Goal: Find contact information: Find contact information

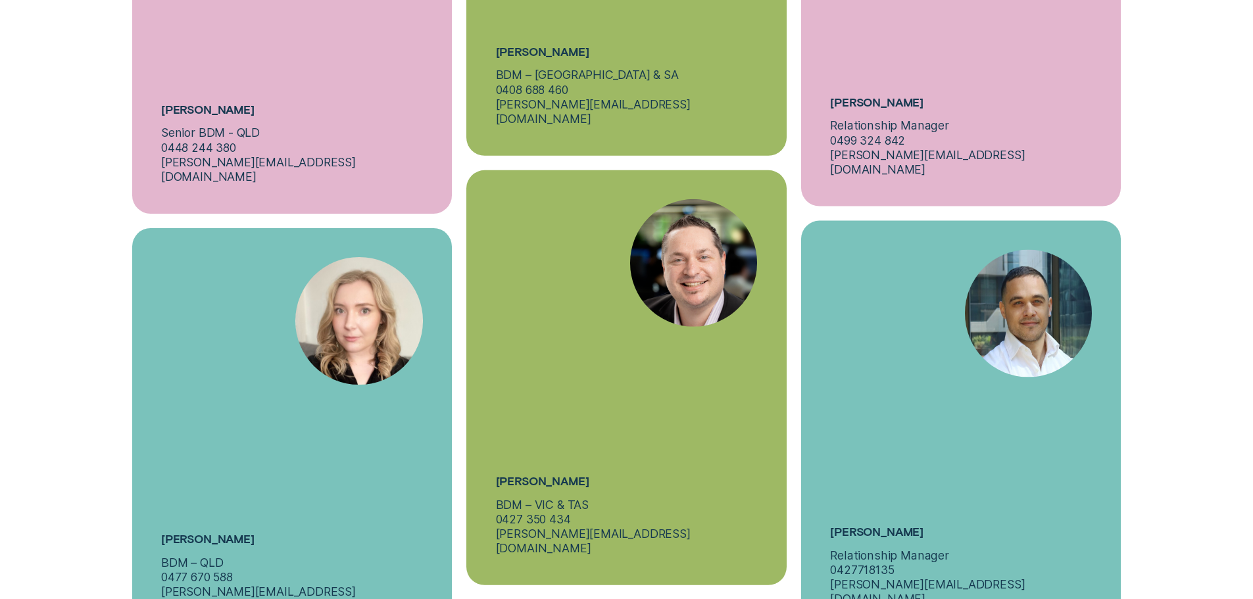
scroll to position [5263, 0]
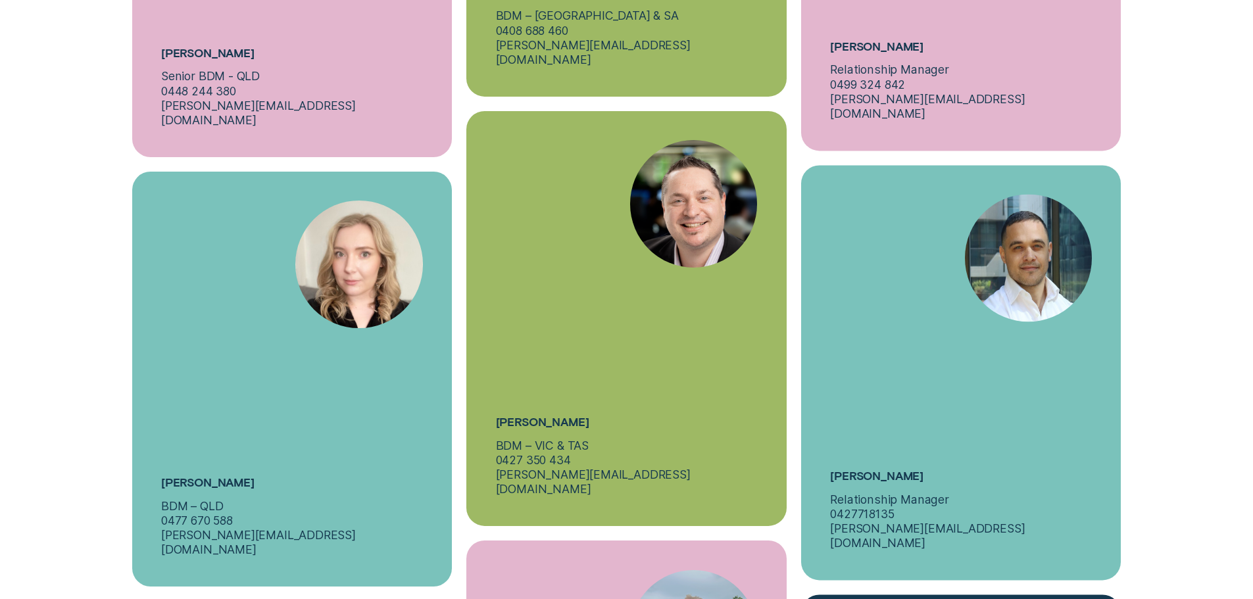
click at [648, 281] on div "Simon Arsenis BDM – VIC & TAS 0427 350 434 s.arsenis@wisr.com.au" at bounding box center [626, 318] width 320 height 415
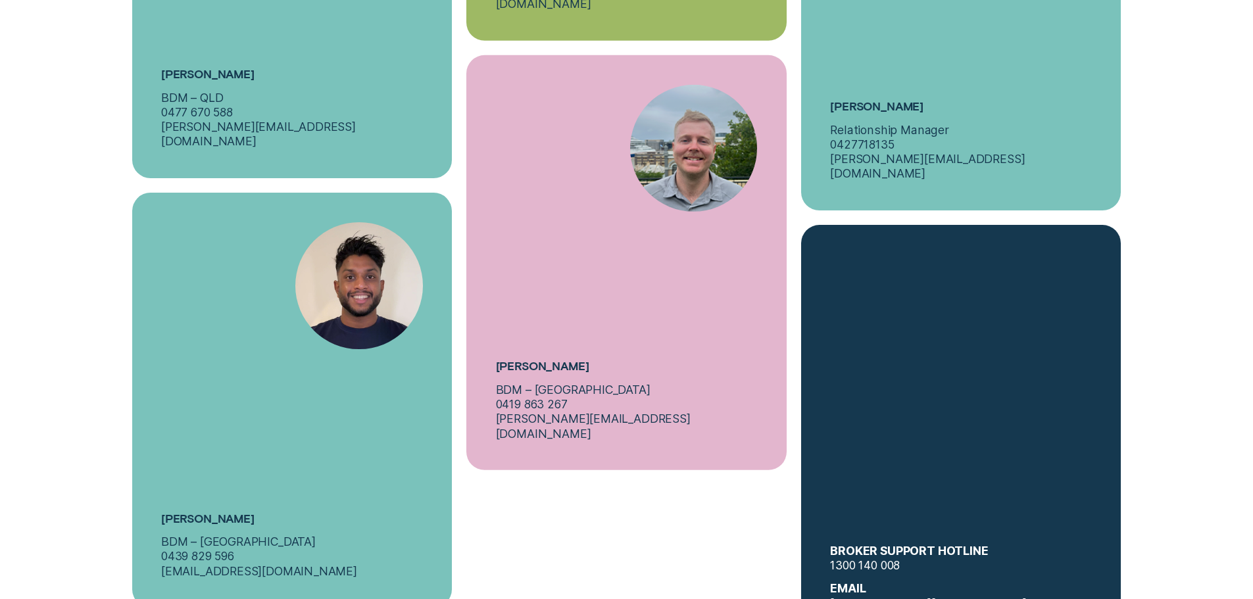
scroll to position [5724, 0]
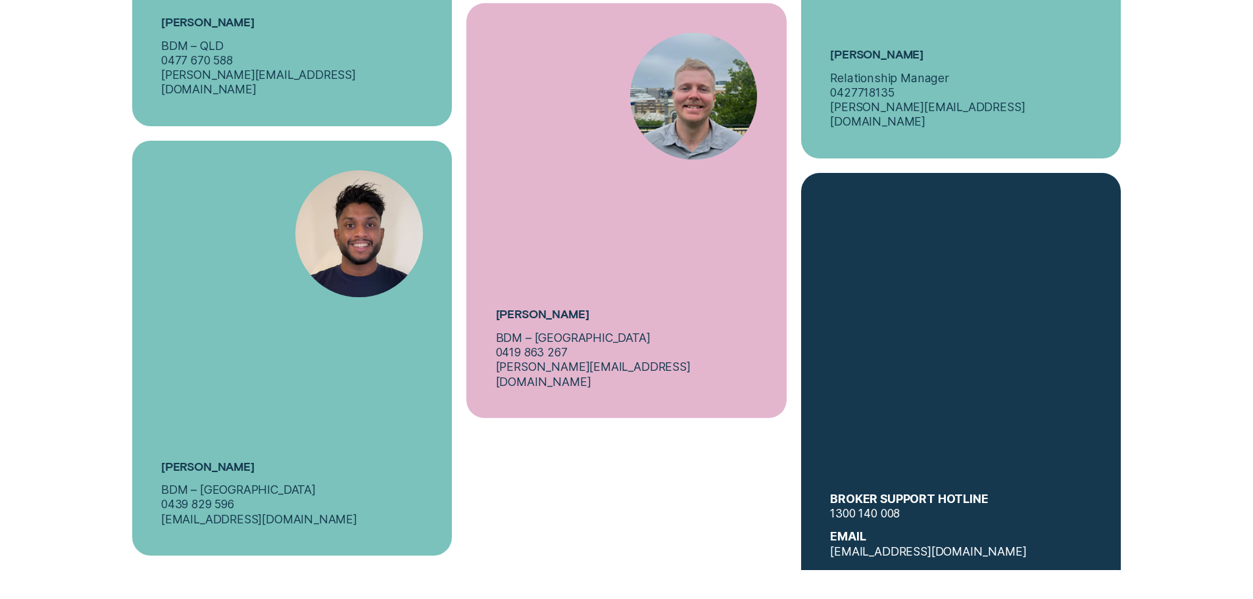
click at [255, 351] on div "Rumesh Gokarella BDM – VIC 0439 829 596 r.gokarella@wisr.com.au" at bounding box center [292, 348] width 320 height 415
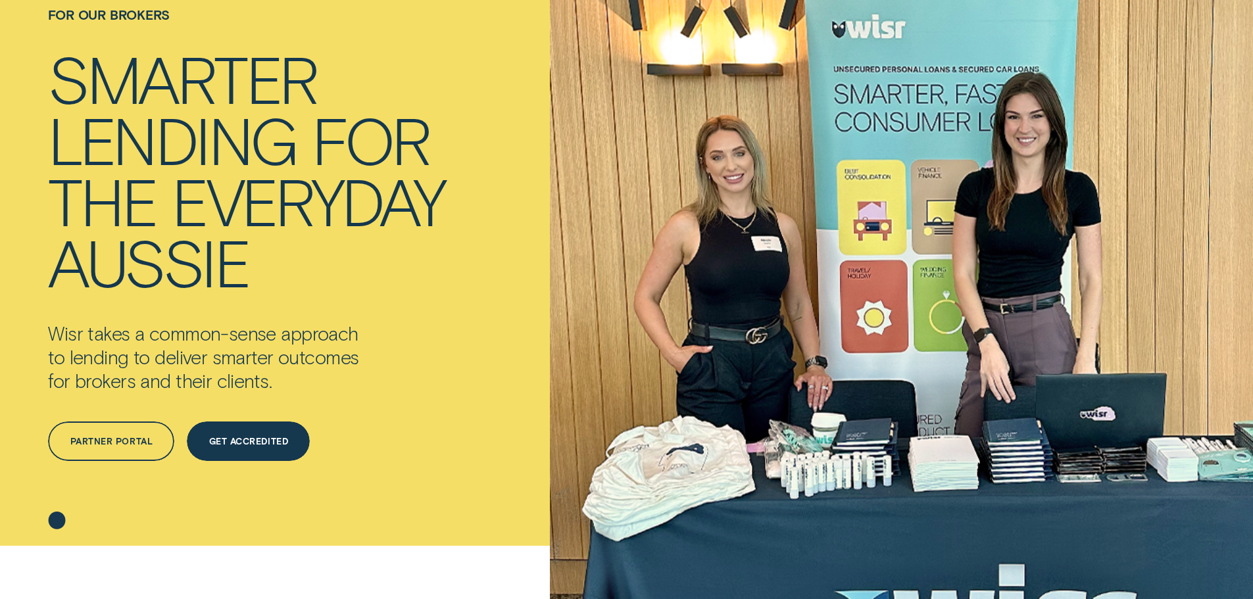
scroll to position [197, 0]
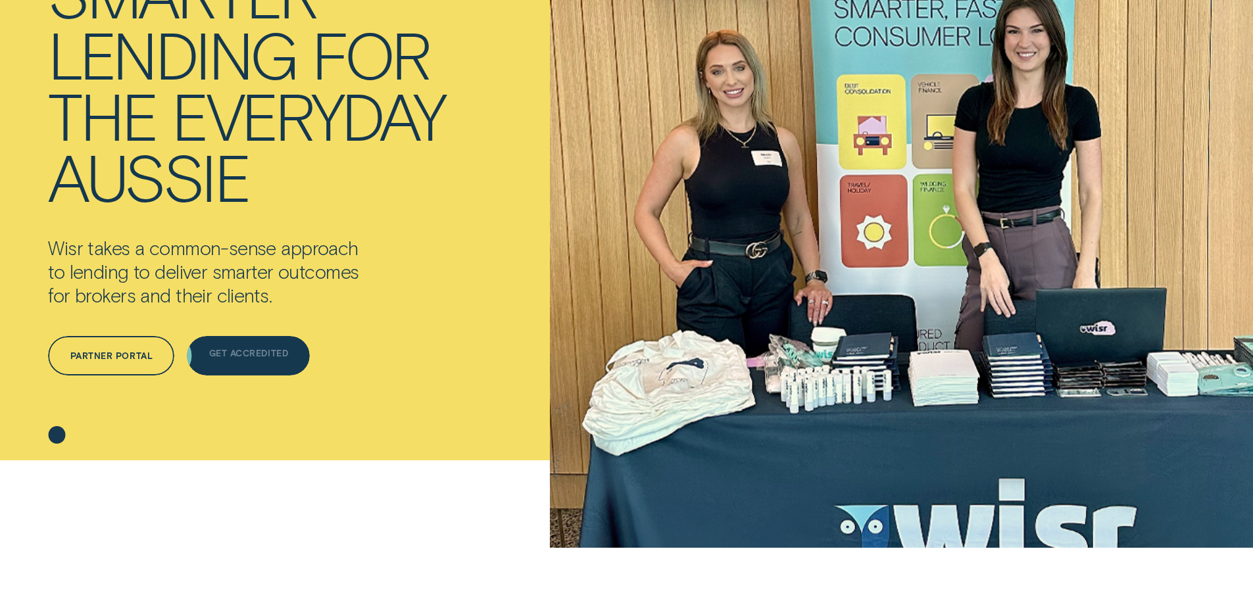
click at [263, 343] on div "Get Accredited" at bounding box center [248, 355] width 123 height 39
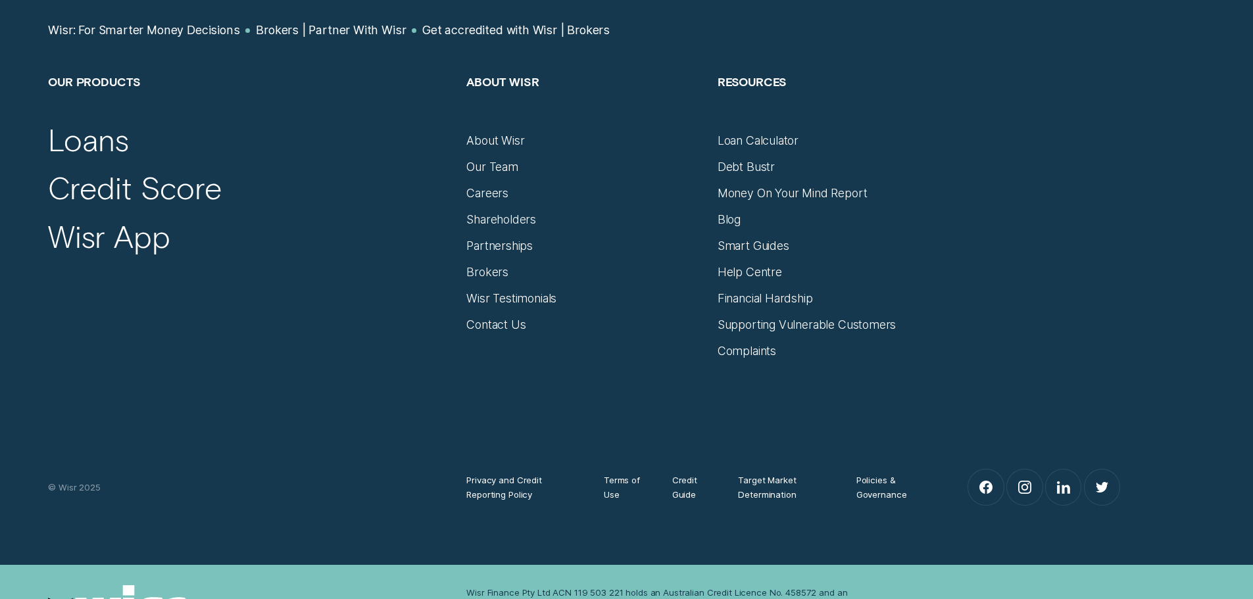
scroll to position [987, 0]
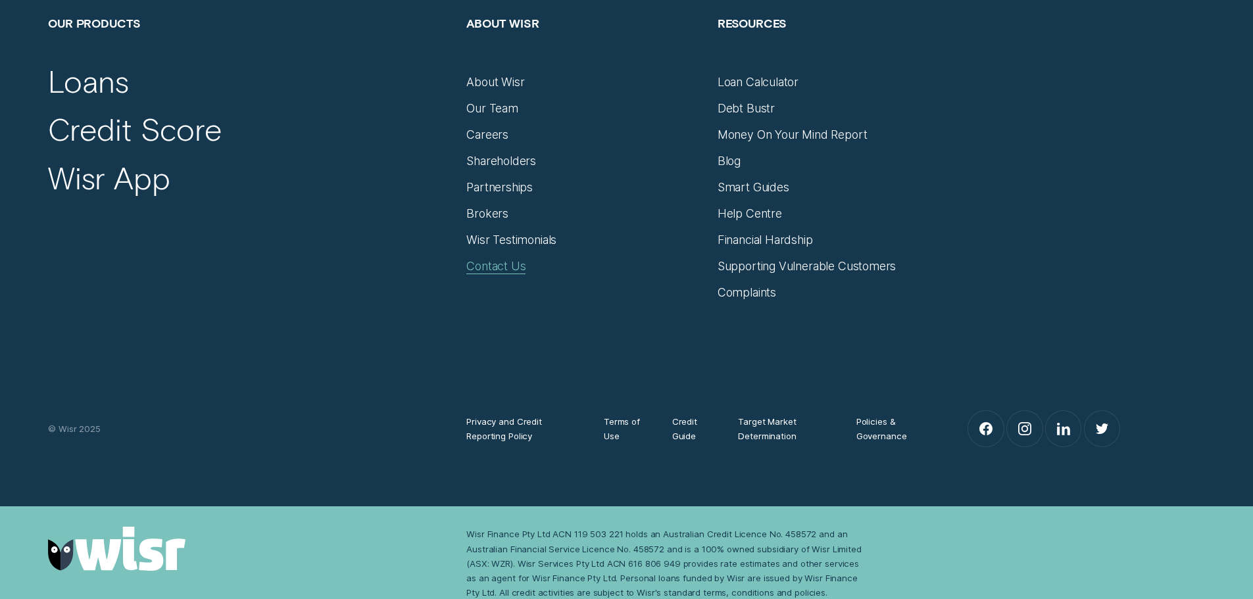
click at [496, 270] on div "Contact Us" at bounding box center [495, 266] width 59 height 14
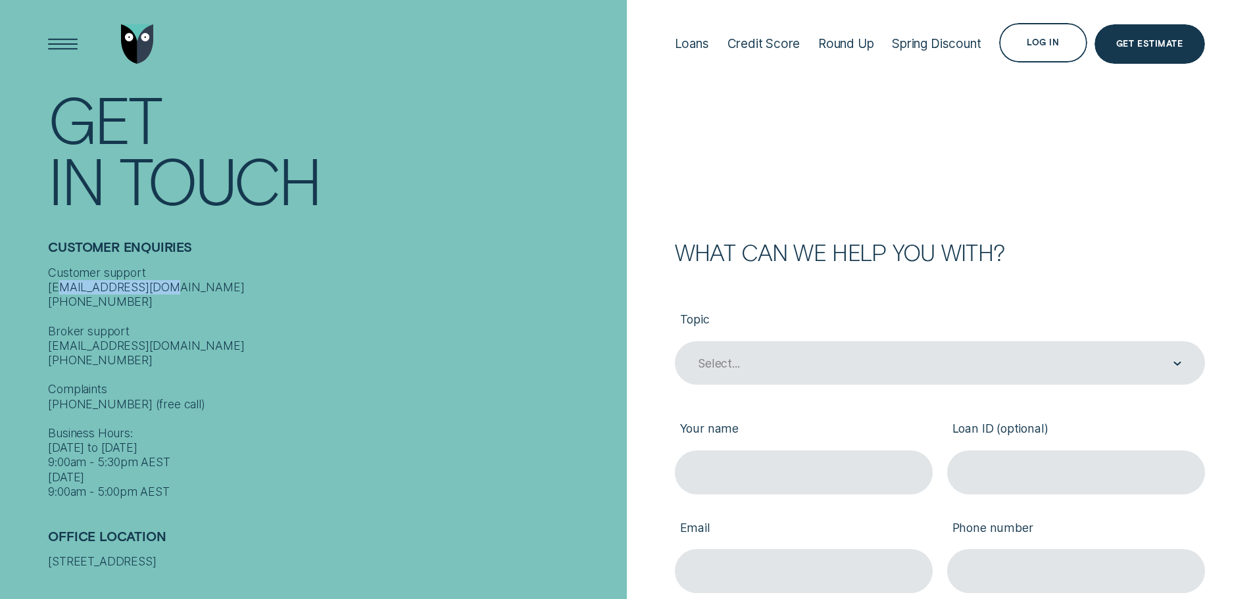
drag, startPoint x: 175, startPoint y: 286, endPoint x: 67, endPoint y: 289, distance: 107.9
click at [61, 289] on div "Customer support contact@wisr.com.au 1300 992 007 Broker support contact@wisr.c…" at bounding box center [333, 383] width 571 height 234
click at [163, 283] on div "Customer support contact@wisr.com.au 1300 992 007 Broker support contact@wisr.c…" at bounding box center [333, 383] width 571 height 234
drag, startPoint x: 122, startPoint y: 293, endPoint x: 48, endPoint y: 293, distance: 74.3
click at [48, 293] on div "Customer support contact@wisr.com.au 1300 992 007 Broker support contact@wisr.c…" at bounding box center [333, 383] width 571 height 234
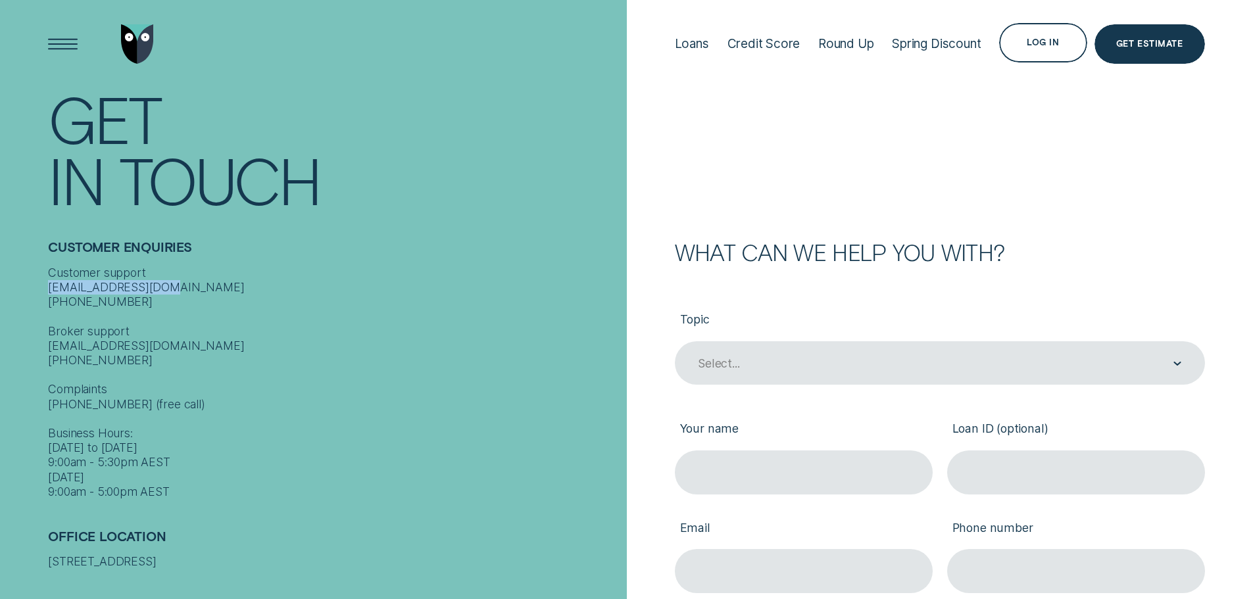
copy div "contact@wisr.com.au"
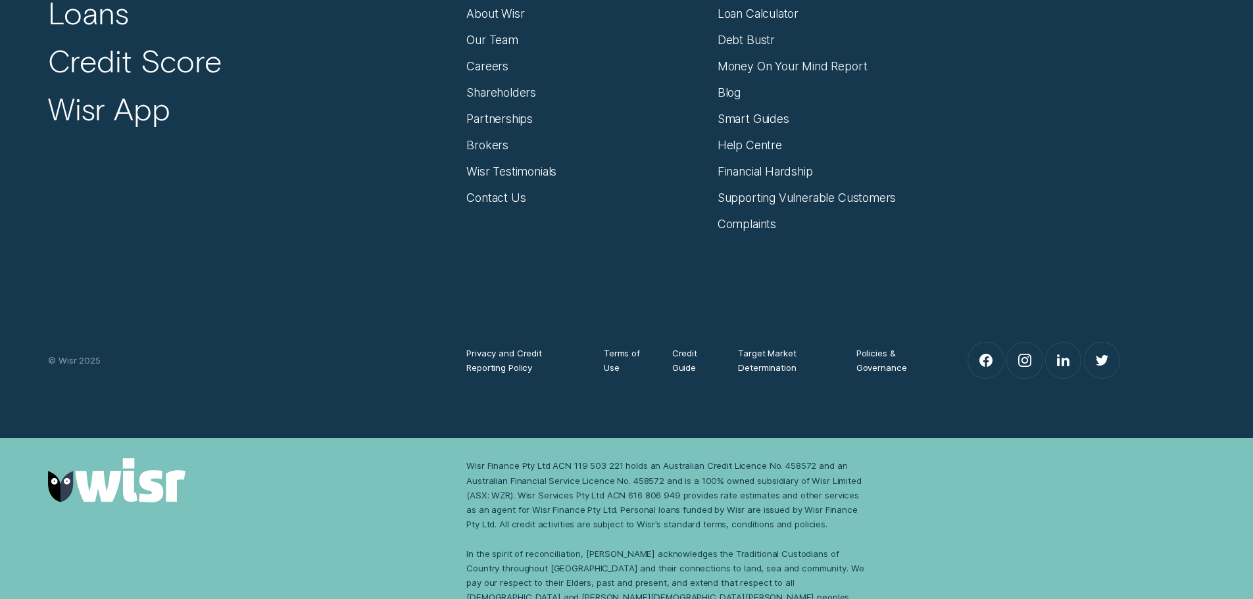
scroll to position [1132, 0]
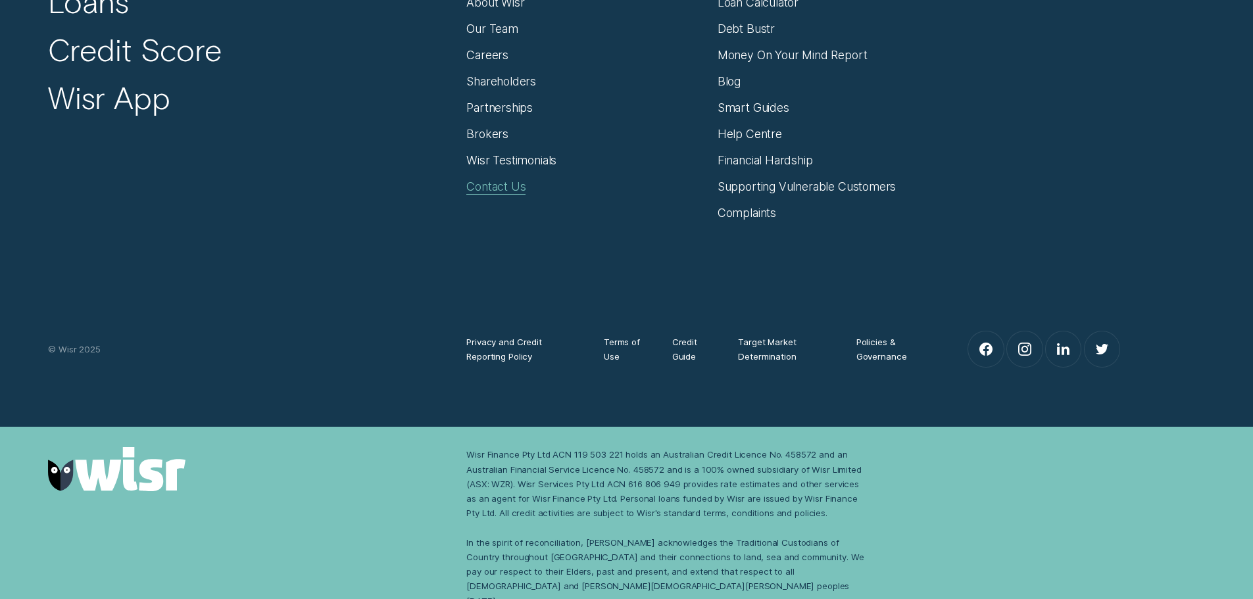
click at [521, 187] on div "Contact Us" at bounding box center [495, 187] width 59 height 14
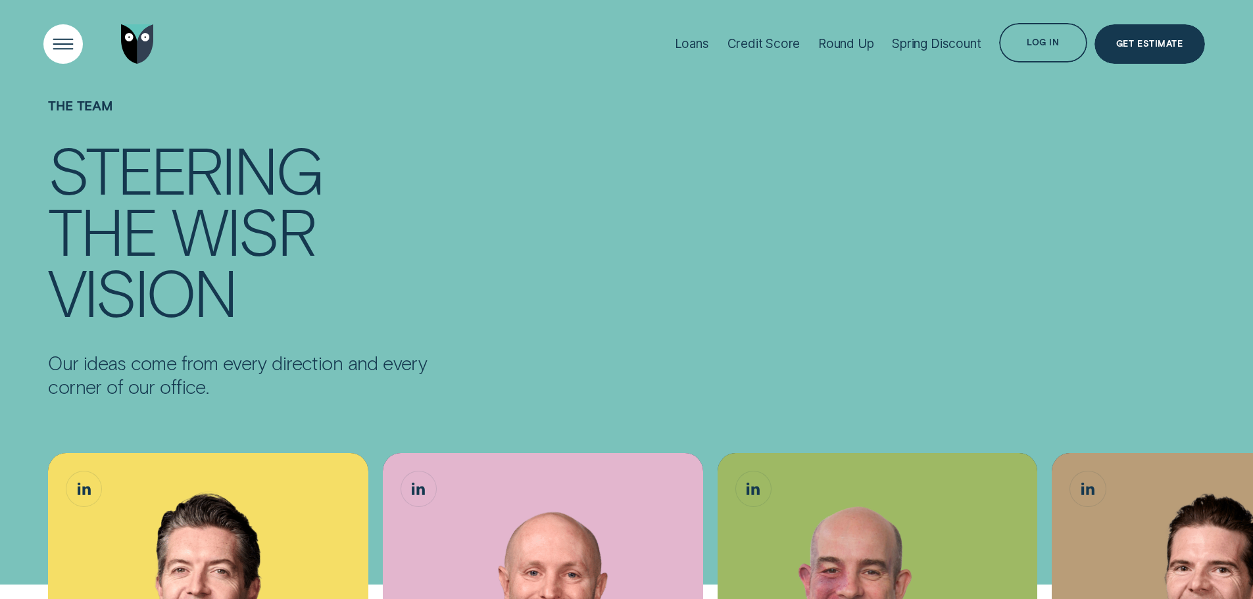
click at [66, 46] on div "Open Menu" at bounding box center [63, 44] width 56 height 56
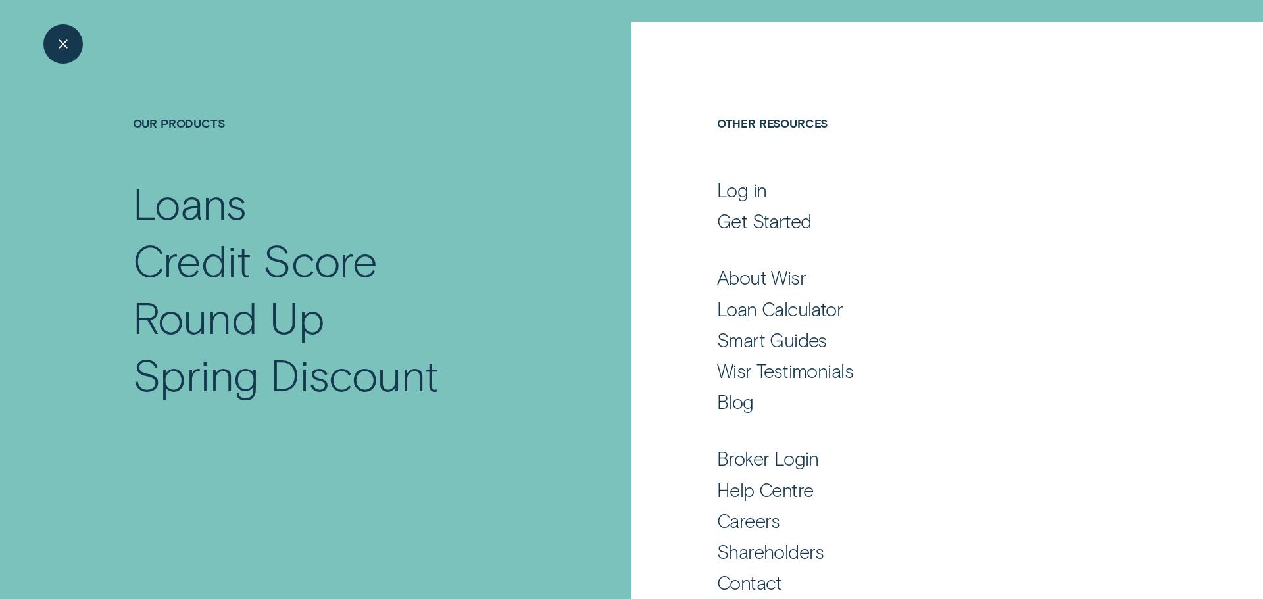
scroll to position [87, 0]
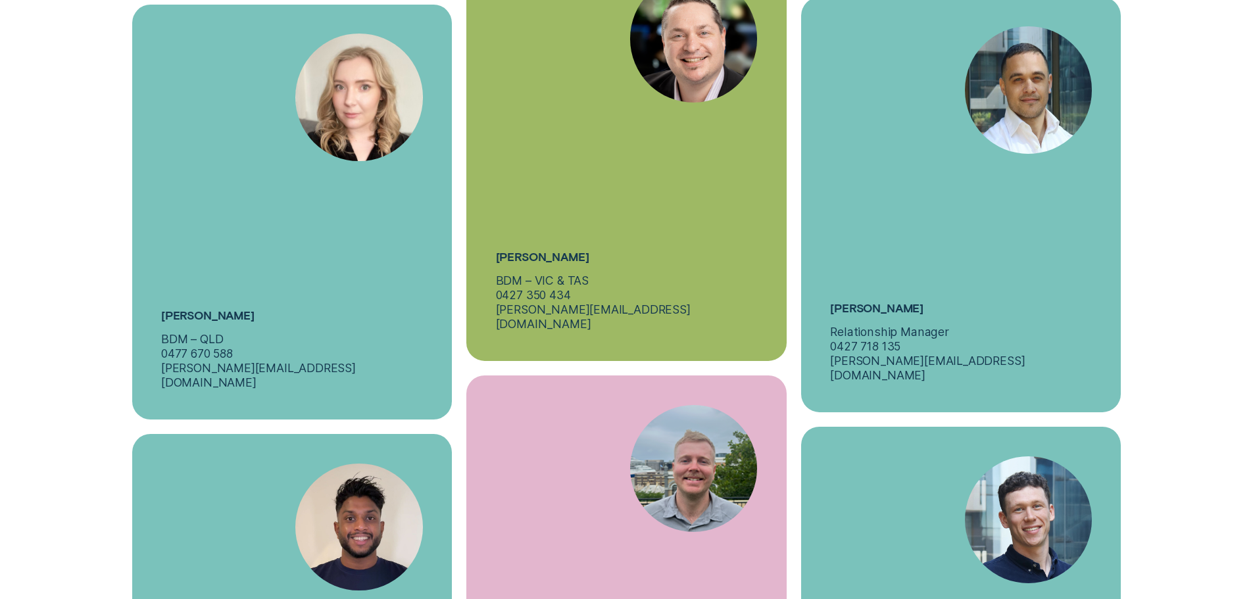
scroll to position [5526, 0]
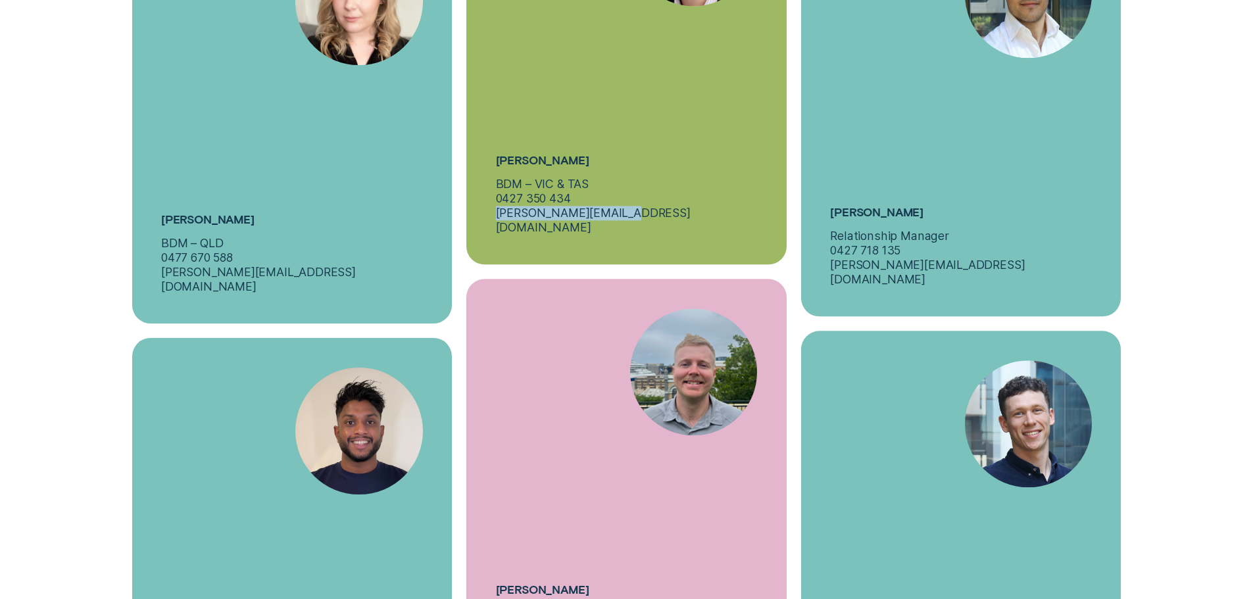
drag, startPoint x: 625, startPoint y: 146, endPoint x: 495, endPoint y: 157, distance: 130.7
click at [495, 157] on div "[PERSON_NAME] BDM – [GEOGRAPHIC_DATA] & TAS 0427 350 434 [PERSON_NAME][EMAIL_AD…" at bounding box center [626, 56] width 320 height 415
copy p "[PERSON_NAME][EMAIL_ADDRESS][DOMAIN_NAME]"
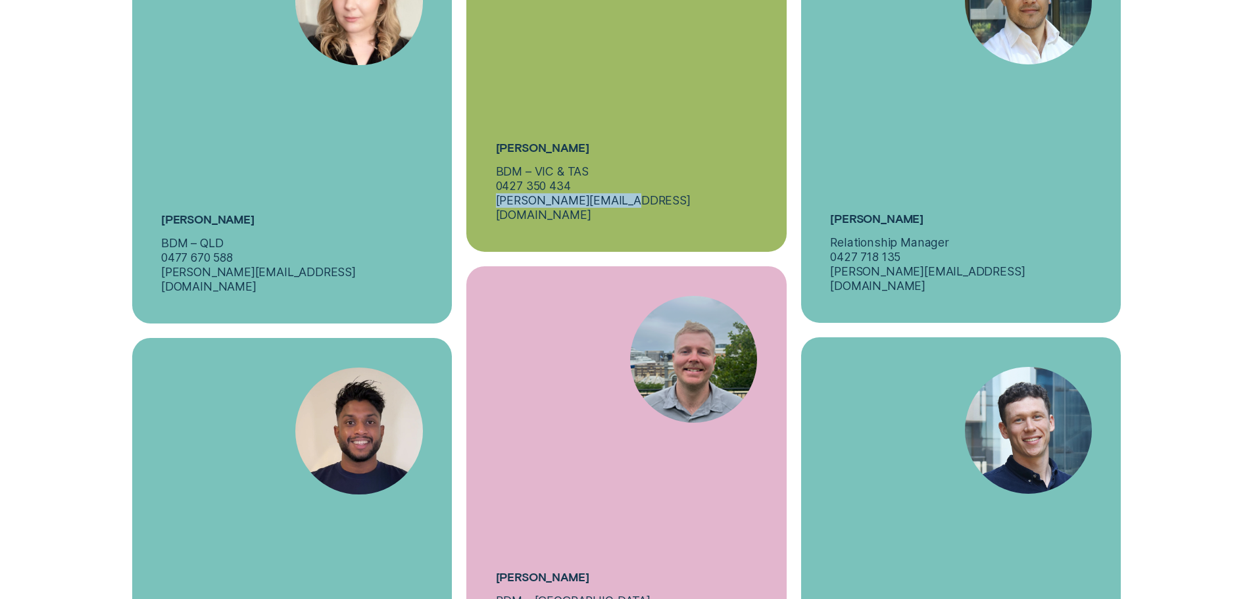
scroll to position [5789, 0]
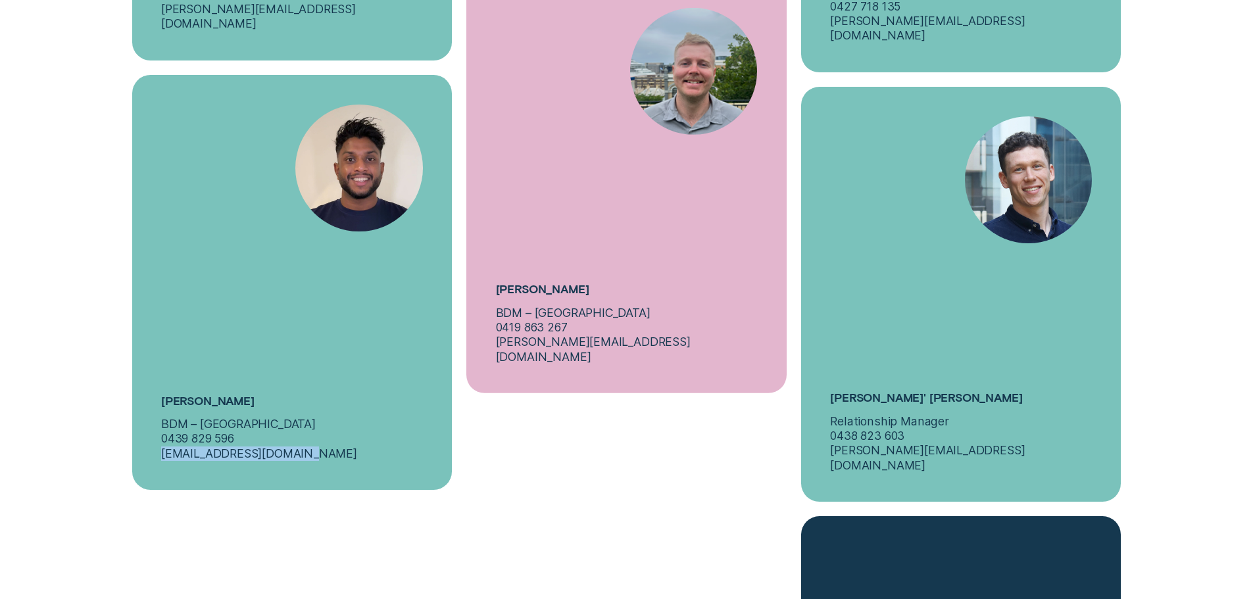
drag, startPoint x: 296, startPoint y: 370, endPoint x: 148, endPoint y: 380, distance: 148.4
click at [148, 380] on div "[PERSON_NAME] BDM – [GEOGRAPHIC_DATA] 0439 829 596 [EMAIL_ADDRESS][DOMAIN_NAME]" at bounding box center [292, 282] width 320 height 415
copy p "[EMAIL_ADDRESS][DOMAIN_NAME]"
